Goal: Transaction & Acquisition: Purchase product/service

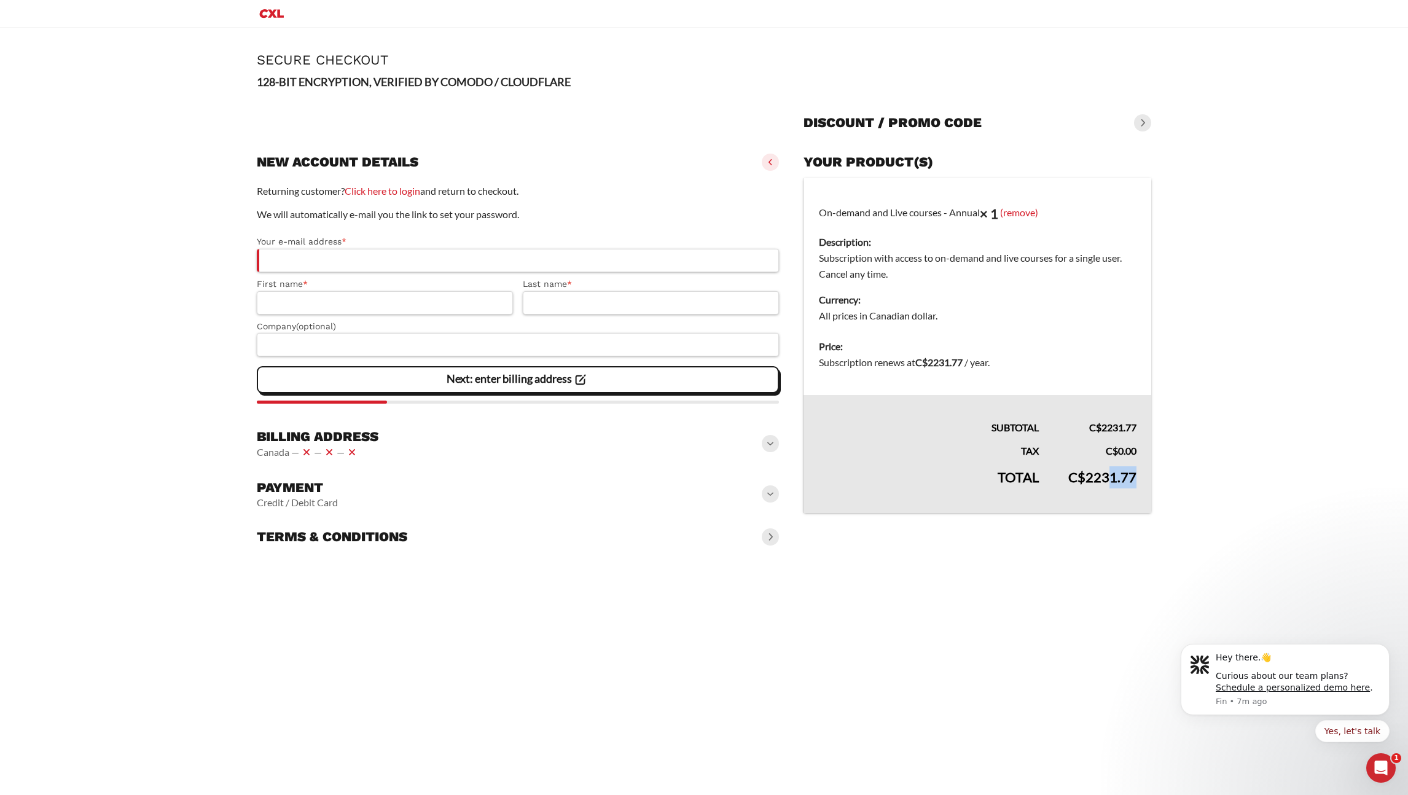
drag, startPoint x: 1115, startPoint y: 478, endPoint x: 1149, endPoint y: 479, distance: 33.8
click at [1149, 479] on td "C$ 2231.77" at bounding box center [1103, 486] width 98 height 54
drag, startPoint x: 877, startPoint y: 319, endPoint x: 927, endPoint y: 321, distance: 50.4
click at [927, 321] on dd "All prices in Canadian dollar." at bounding box center [978, 316] width 318 height 16
drag, startPoint x: 854, startPoint y: 368, endPoint x: 1009, endPoint y: 366, distance: 155.5
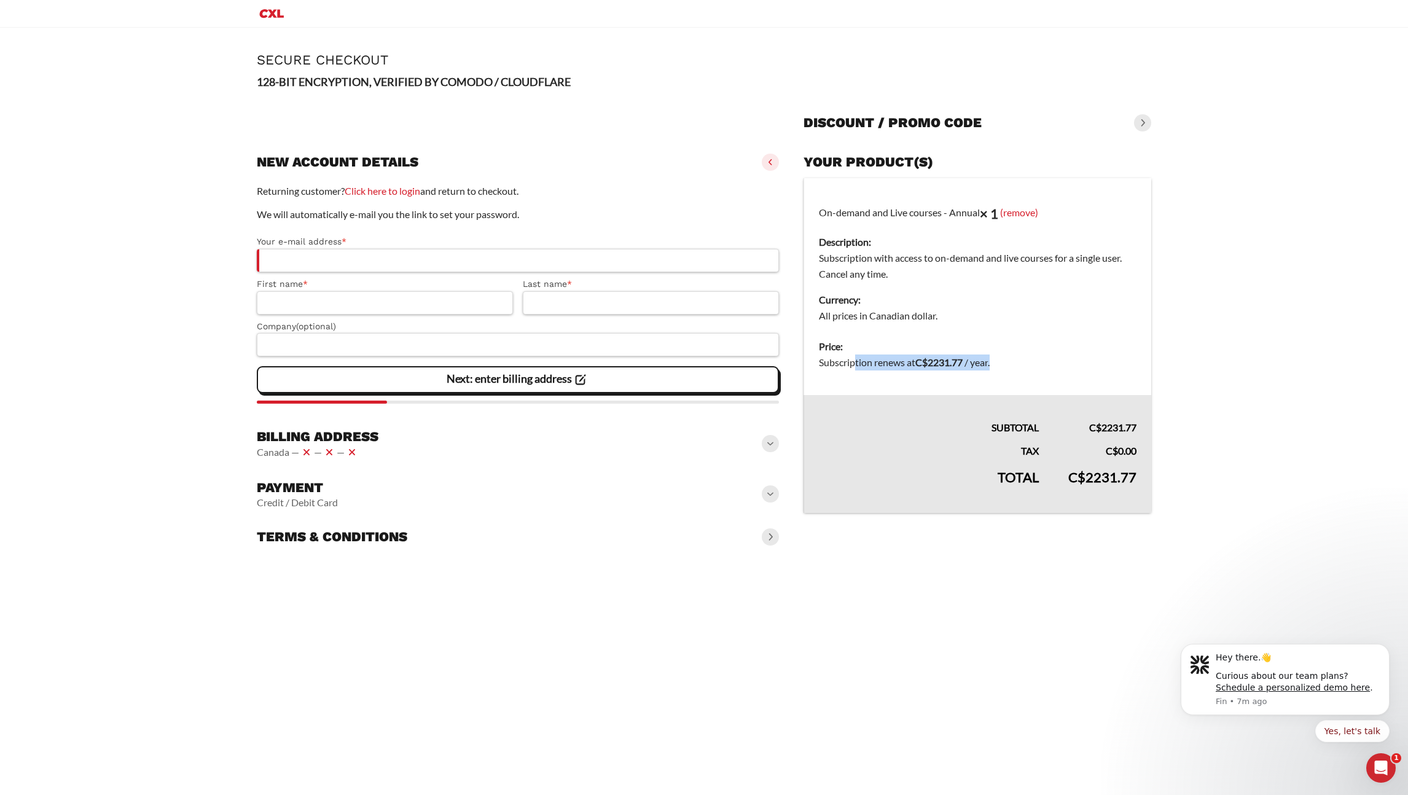
click at [1009, 366] on dd "Subscription renews at C$ 2231.77 / year ." at bounding box center [978, 363] width 318 height 16
click at [1010, 366] on dd "Subscription renews at C$ 2231.77 / year ." at bounding box center [978, 363] width 318 height 16
click at [348, 436] on h3 "Billing address" at bounding box center [318, 436] width 122 height 17
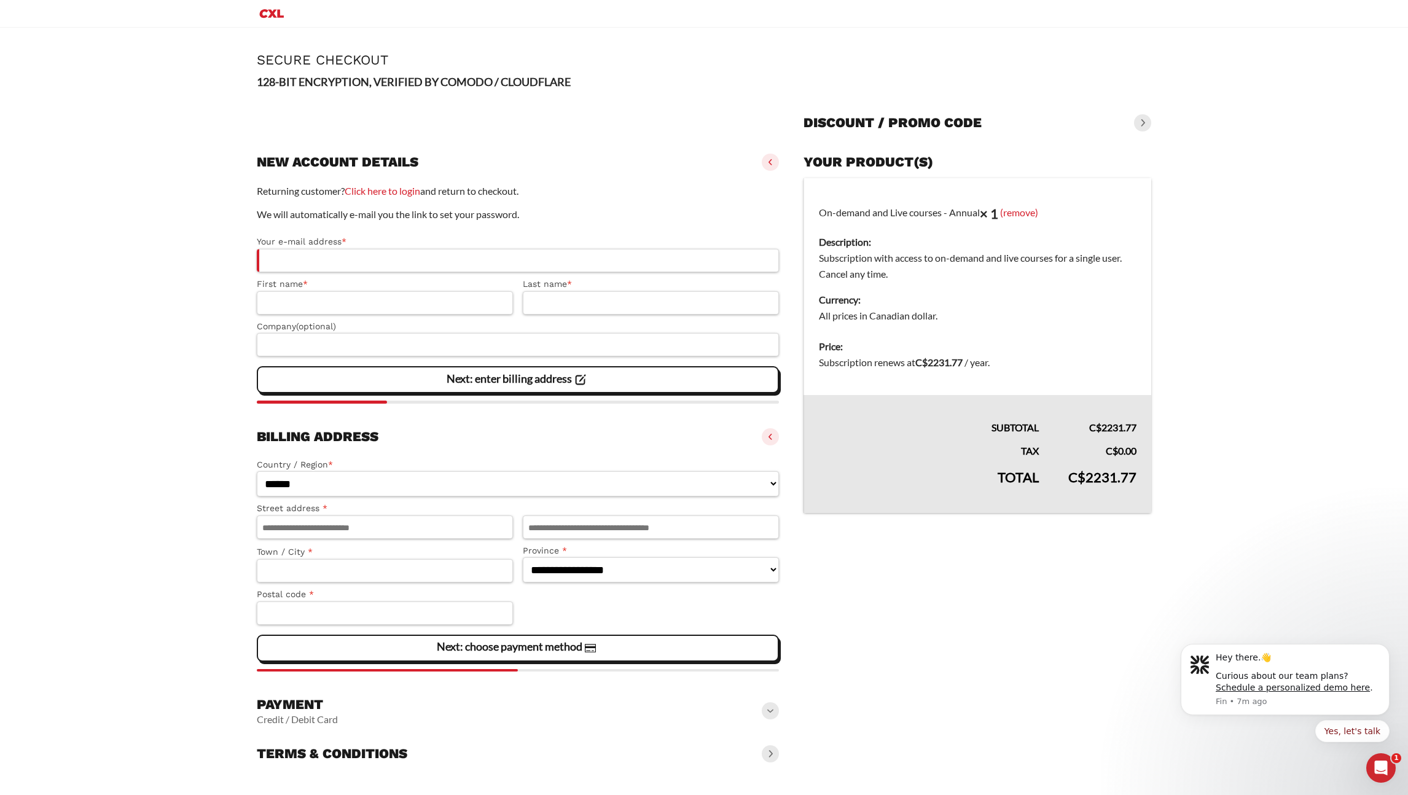
click at [278, 705] on h3 "Payment" at bounding box center [297, 704] width 81 height 17
click at [1146, 125] on span at bounding box center [1142, 122] width 17 height 17
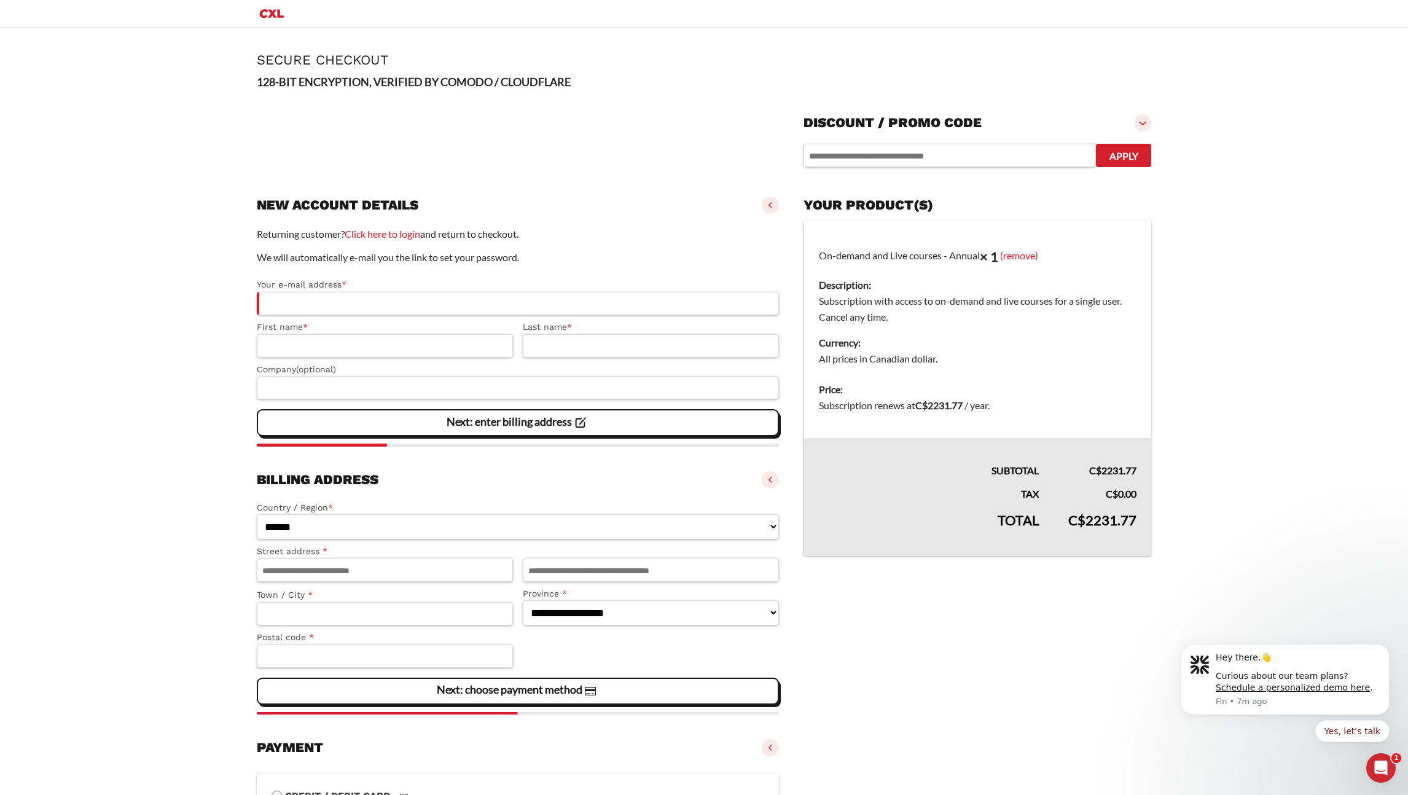
drag, startPoint x: 955, startPoint y: 170, endPoint x: 952, endPoint y: 163, distance: 7.2
click at [955, 170] on section "Apply" at bounding box center [978, 157] width 348 height 43
click at [952, 161] on input "text" at bounding box center [950, 155] width 292 height 23
type input "*****"
click at [1096, 144] on button "Apply" at bounding box center [1123, 155] width 55 height 23
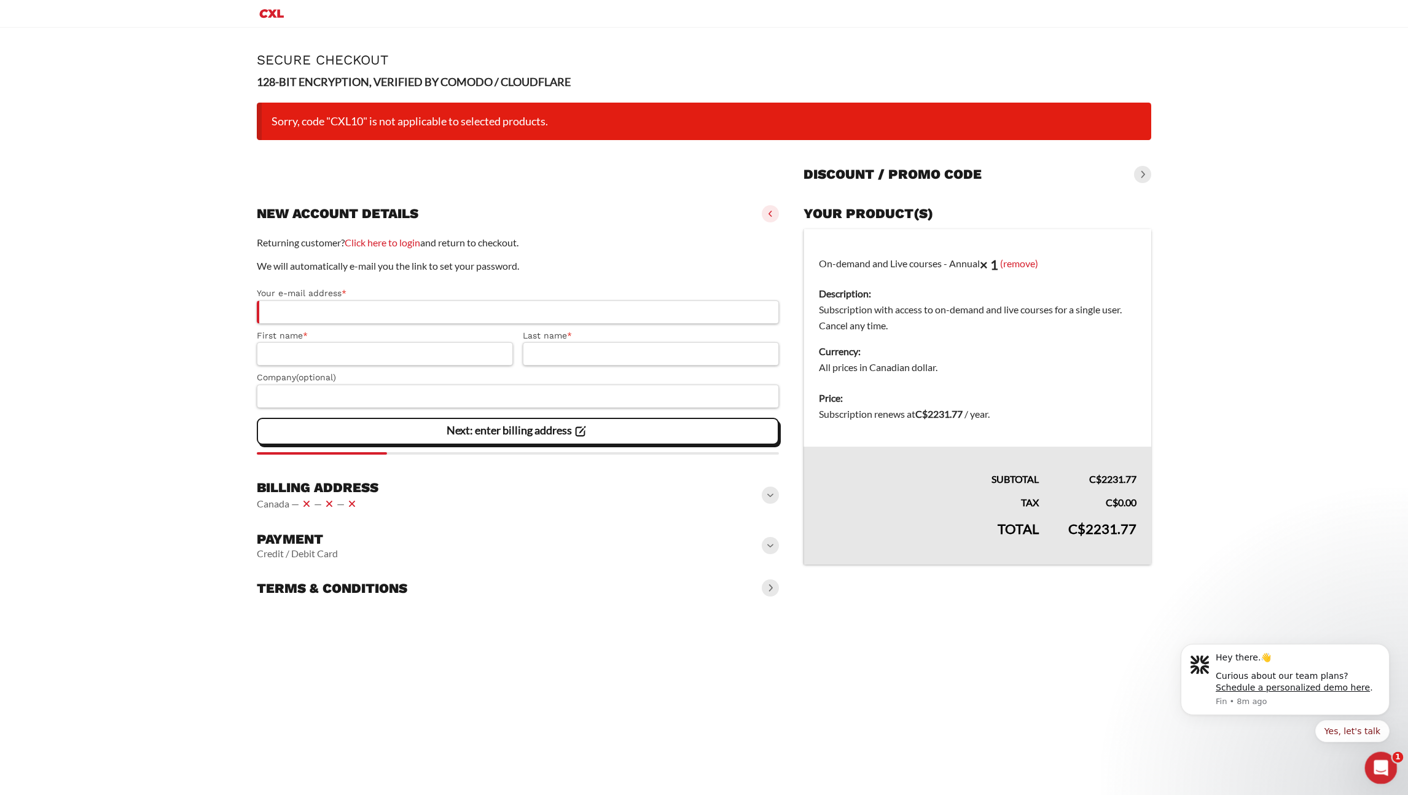
click at [1378, 767] on icon "Open Intercom Messenger" at bounding box center [1379, 766] width 9 height 10
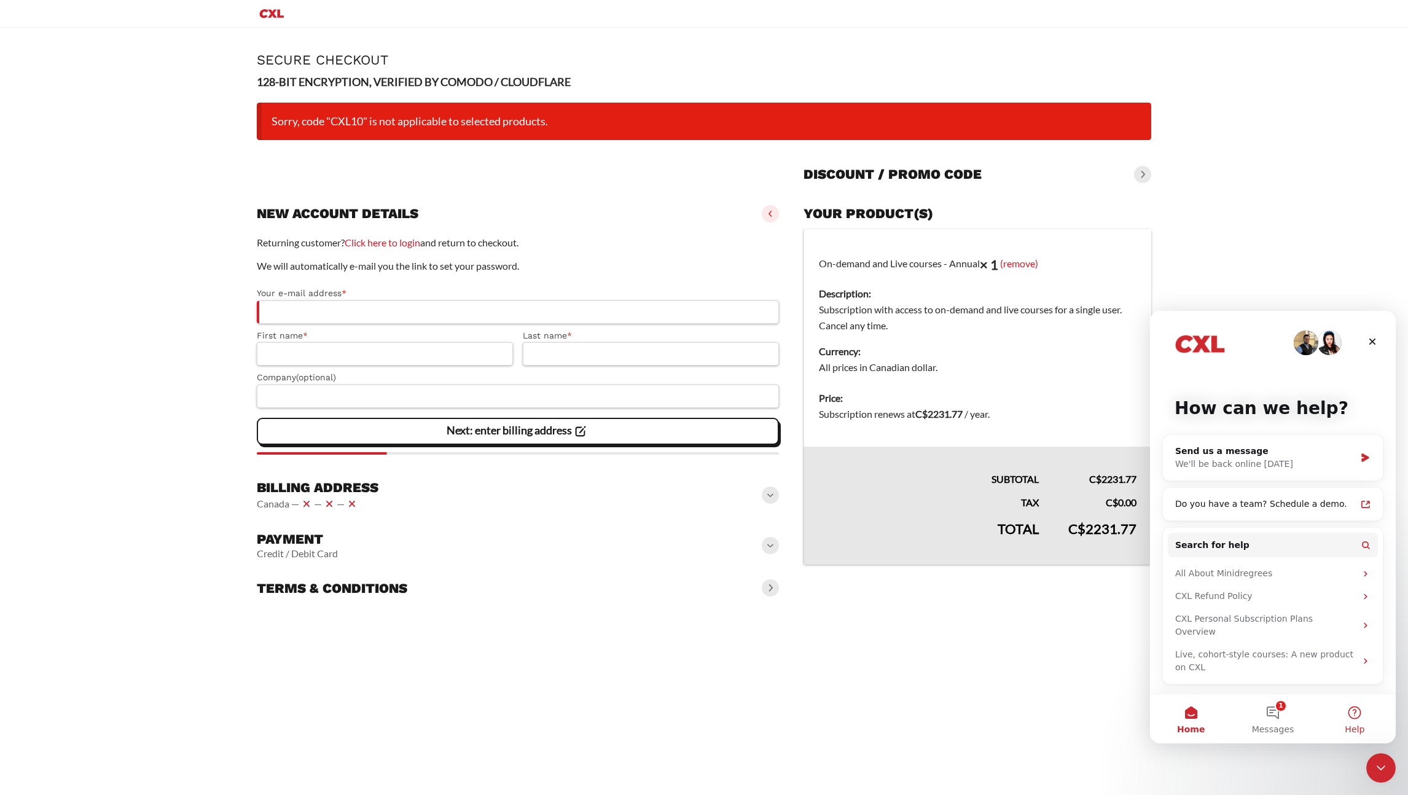
click at [1360, 721] on button "Help" at bounding box center [1355, 718] width 82 height 49
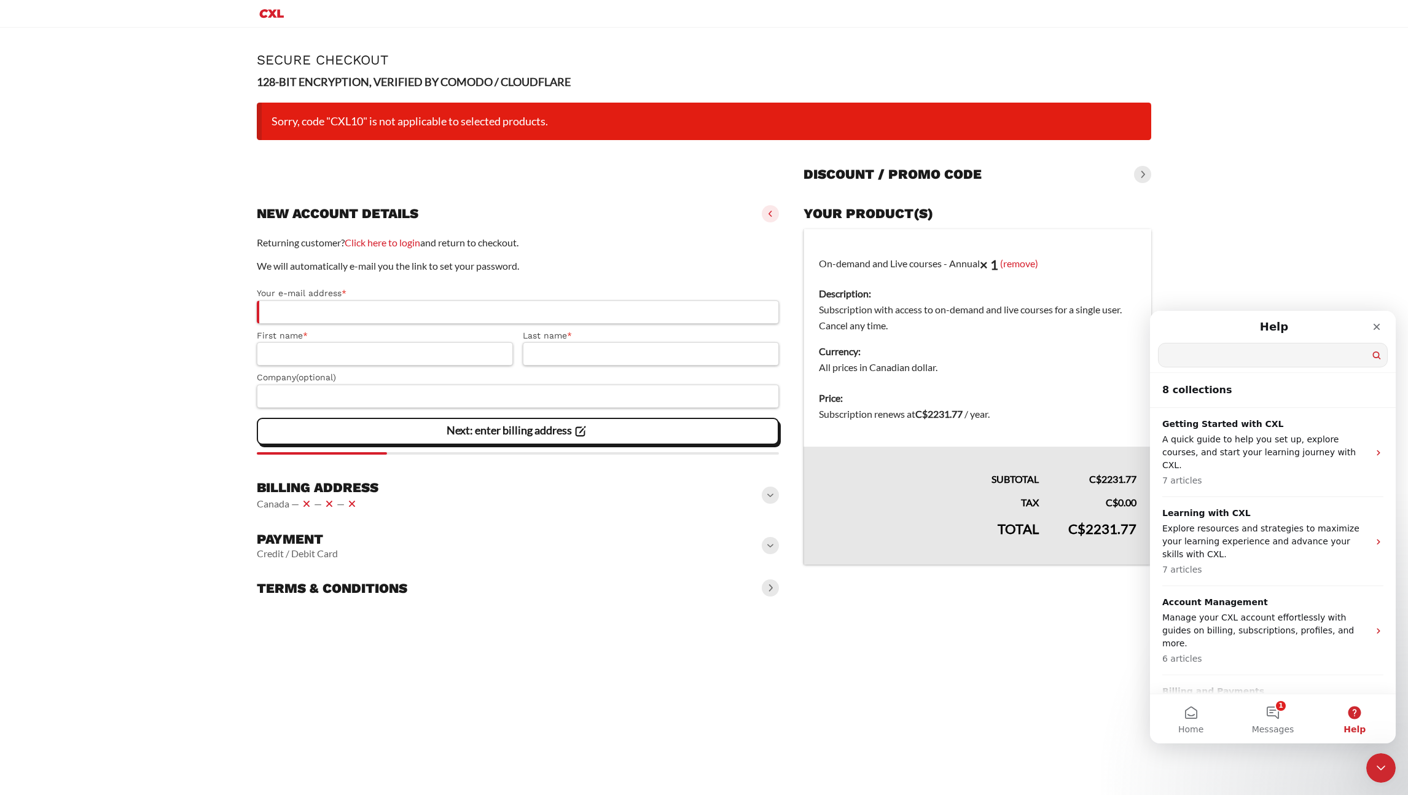
click at [1216, 358] on input "Search for help" at bounding box center [1273, 354] width 229 height 23
type input "********"
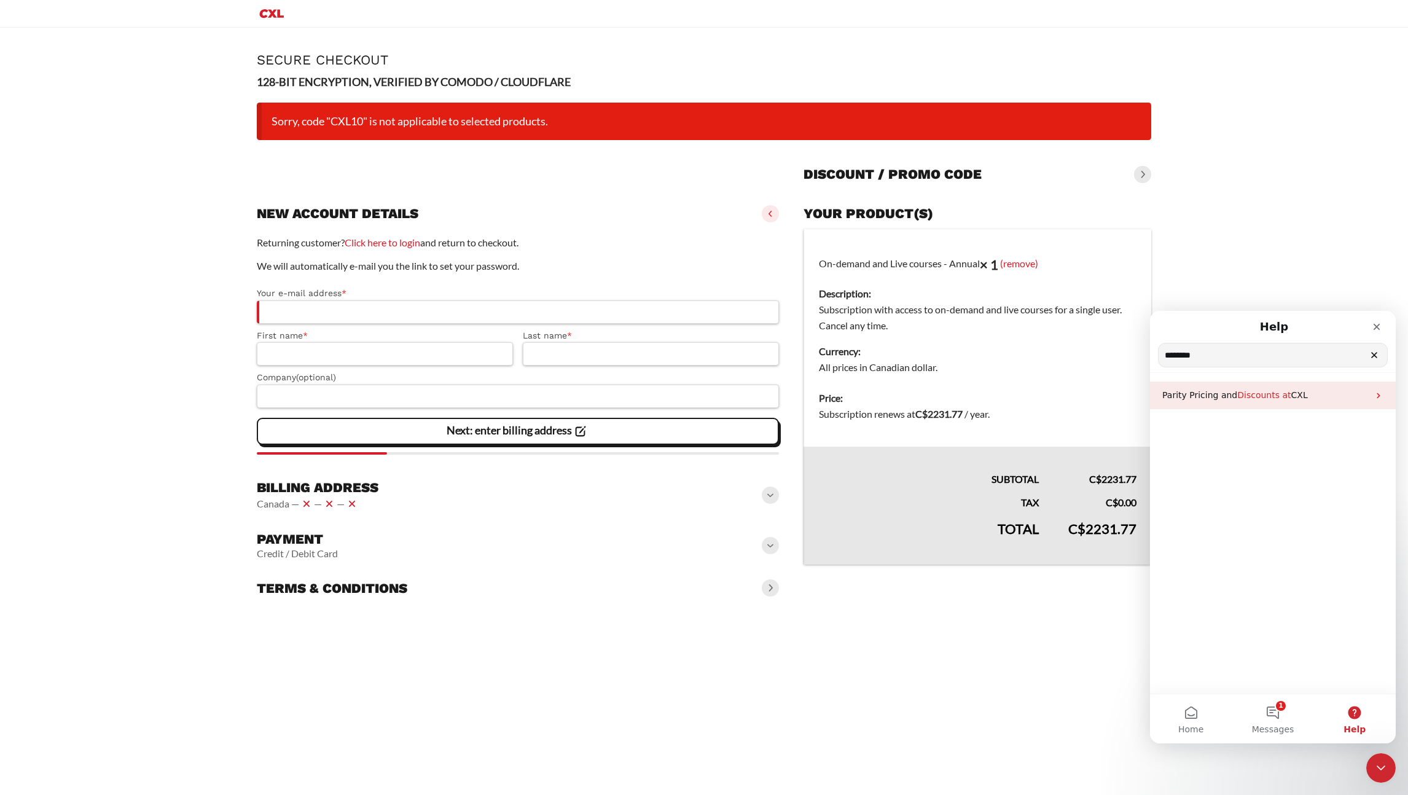
click at [1248, 396] on span "Discounts at" at bounding box center [1263, 395] width 53 height 10
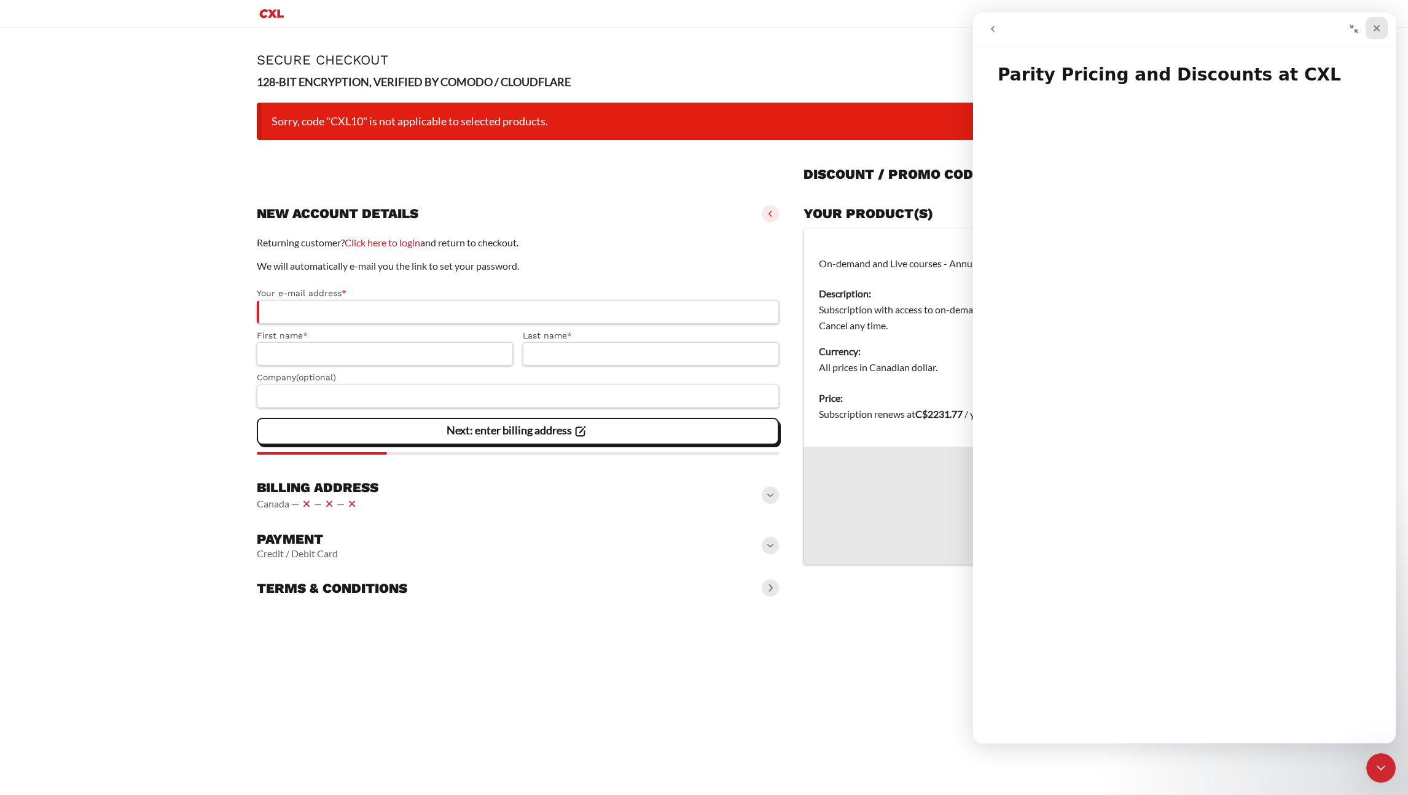
click at [1380, 26] on icon "Close" at bounding box center [1377, 28] width 10 height 10
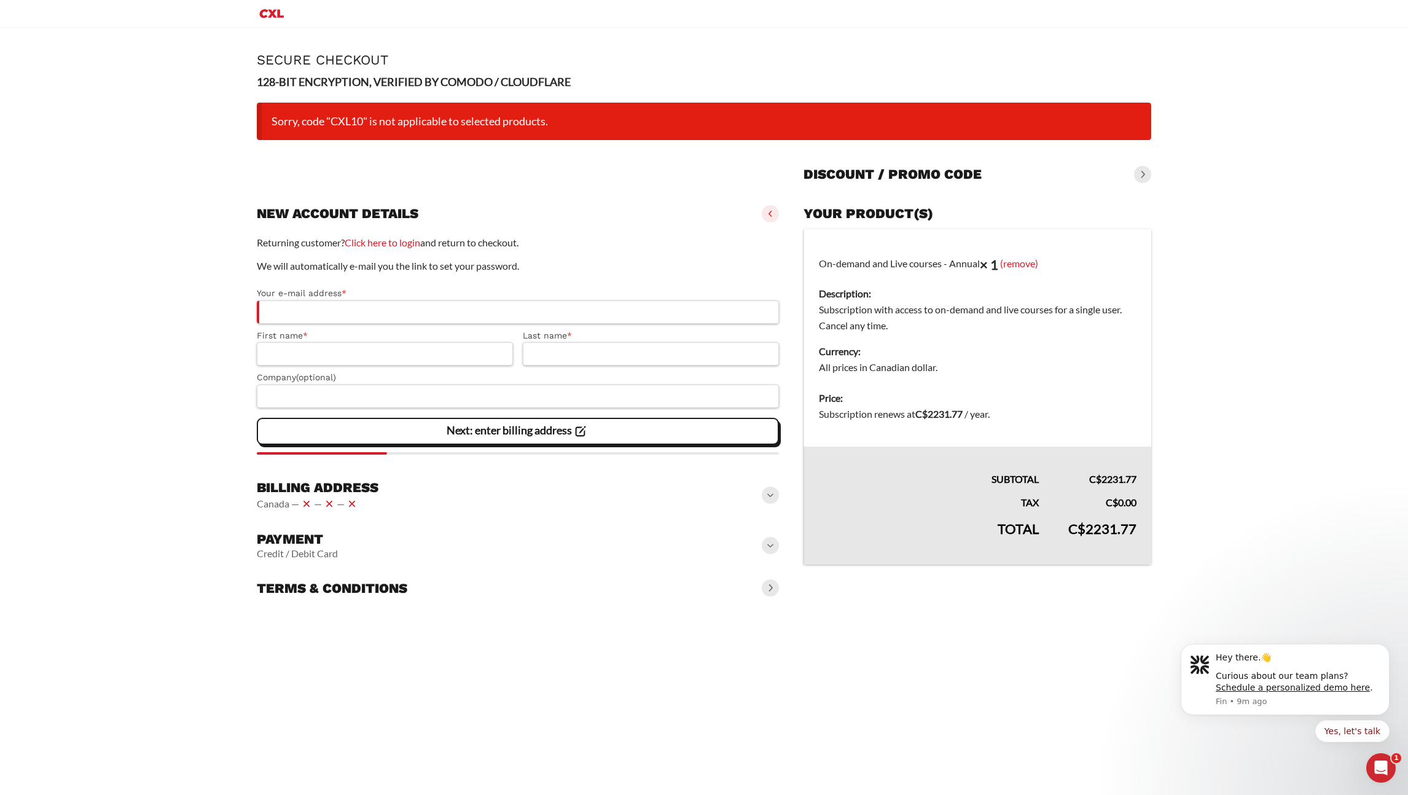
click at [1258, 295] on main "Page Secure Checkout 128-BIT ENCRYPTION, VERIFIED BY COMODO / CLOUDFLARE Sorry,…" at bounding box center [704, 328] width 1408 height 601
